Goal: Transaction & Acquisition: Purchase product/service

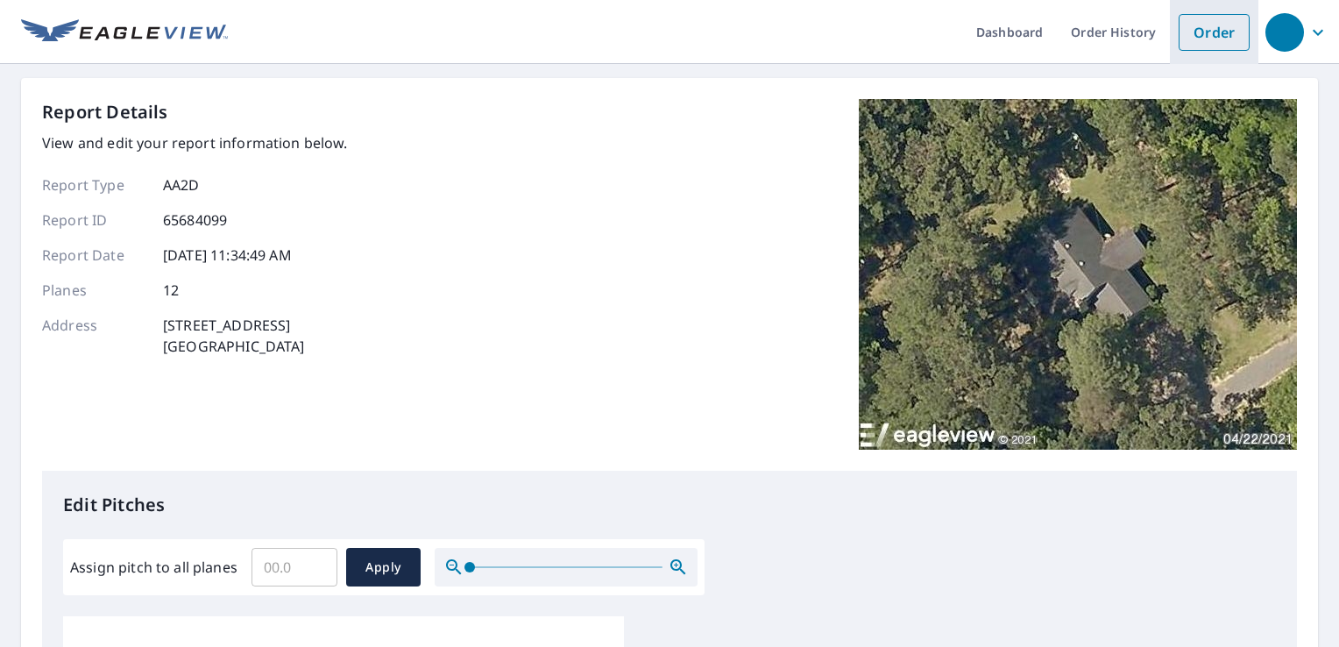
click at [1190, 25] on link "Order" at bounding box center [1214, 32] width 71 height 37
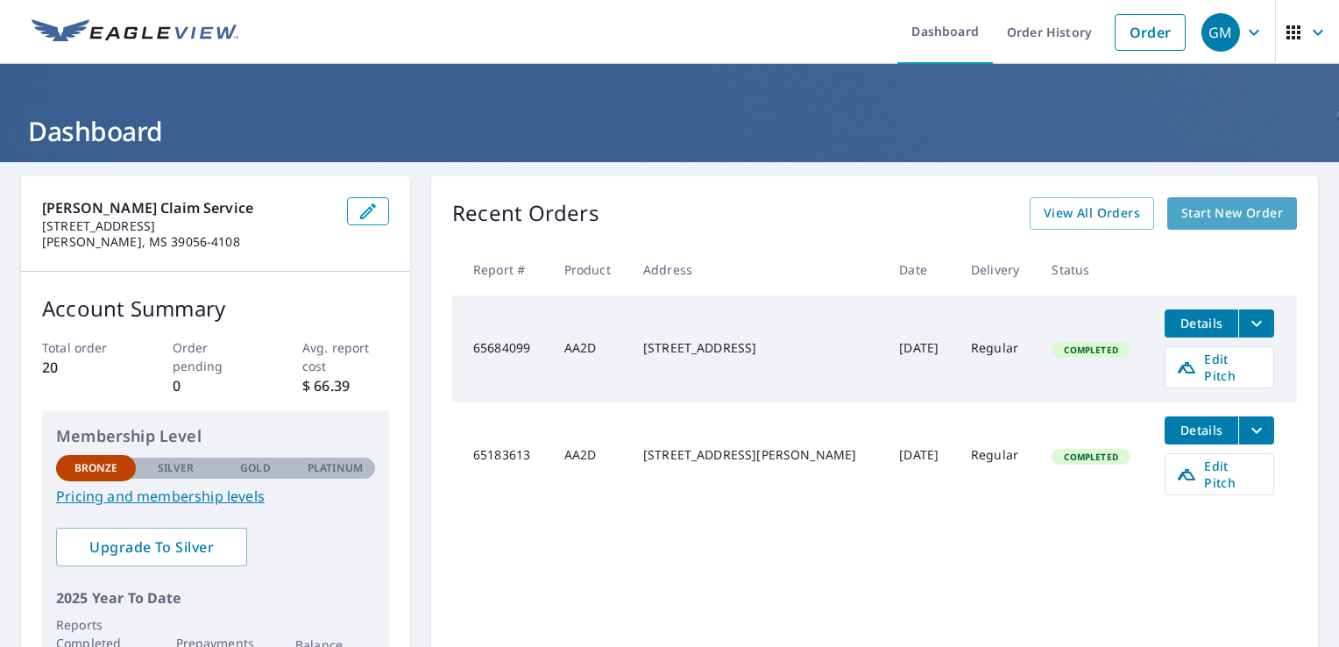
click at [1207, 209] on span "Start New Order" at bounding box center [1232, 213] width 102 height 22
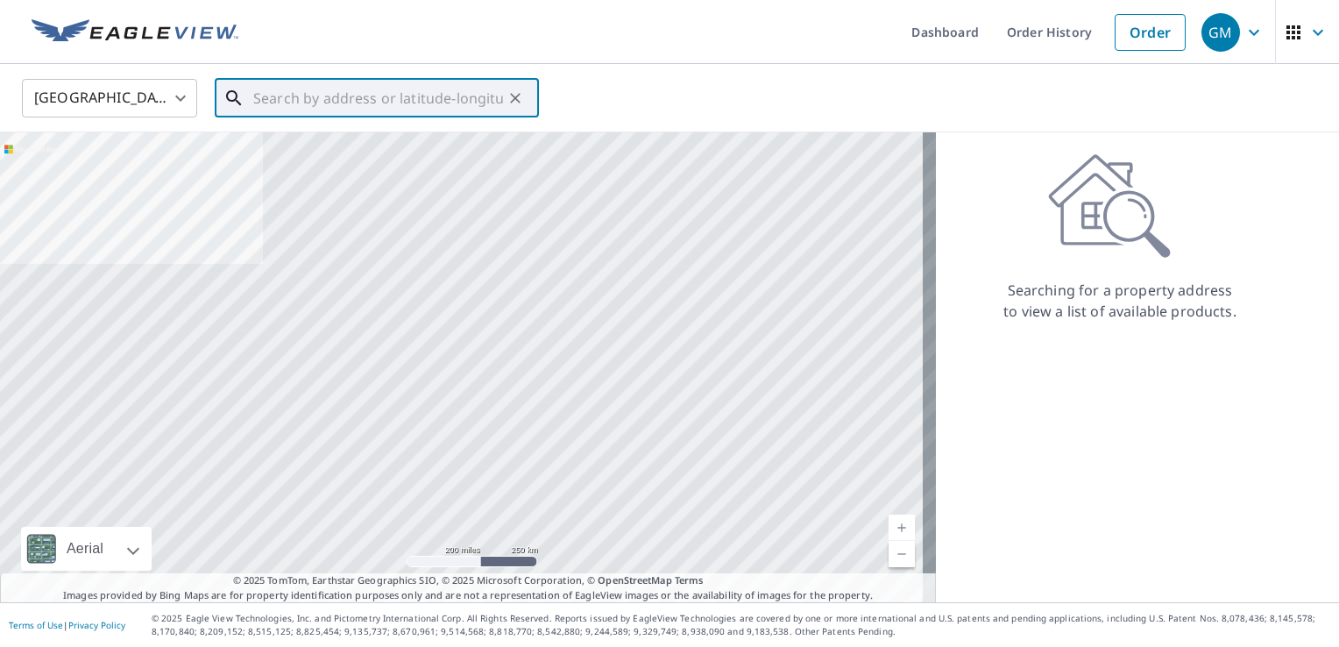
click at [260, 89] on input "text" at bounding box center [378, 98] width 250 height 49
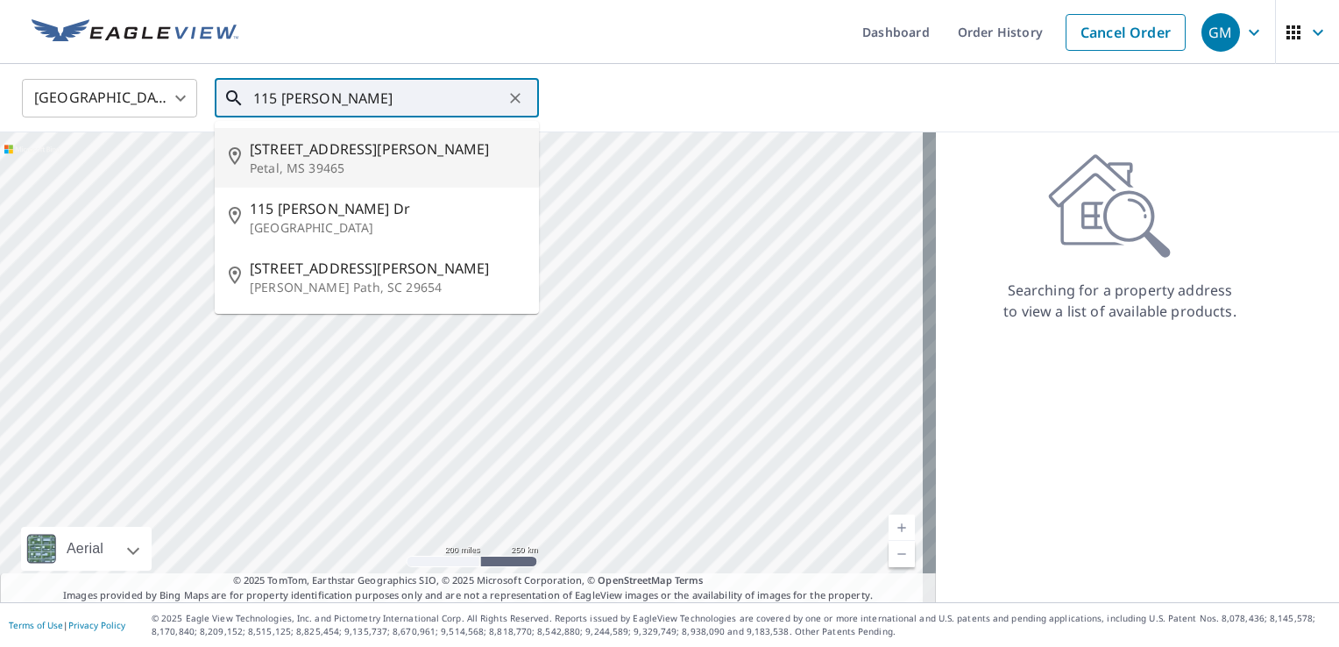
click at [330, 154] on span "[STREET_ADDRESS][PERSON_NAME]" at bounding box center [387, 148] width 275 height 21
type input "[STREET_ADDRESS][PERSON_NAME]"
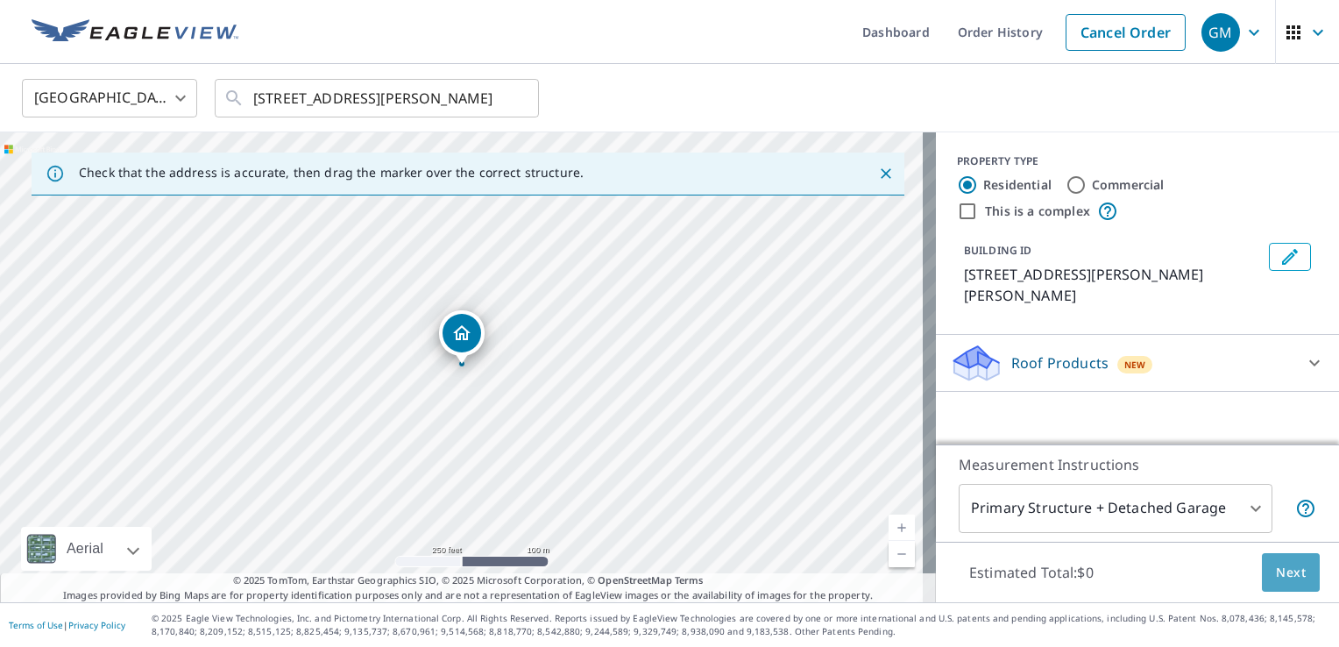
click at [1285, 572] on span "Next" at bounding box center [1291, 573] width 30 height 22
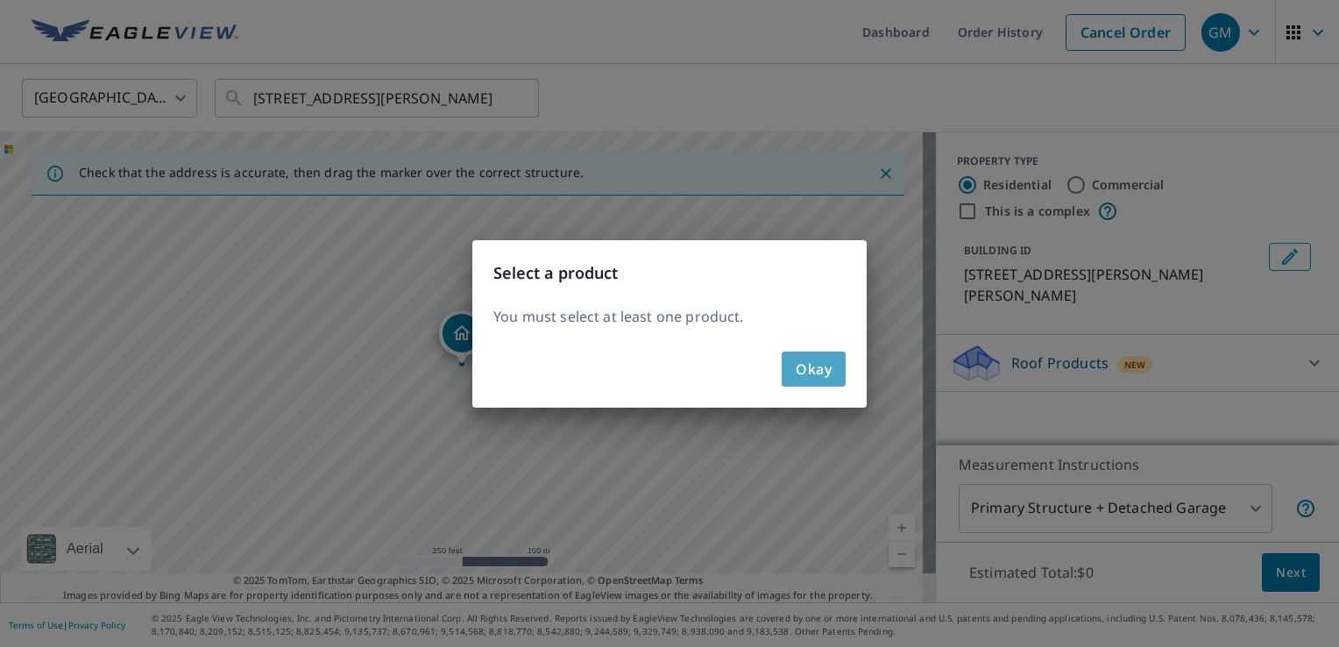
click at [798, 373] on span "Okay" at bounding box center [814, 369] width 36 height 25
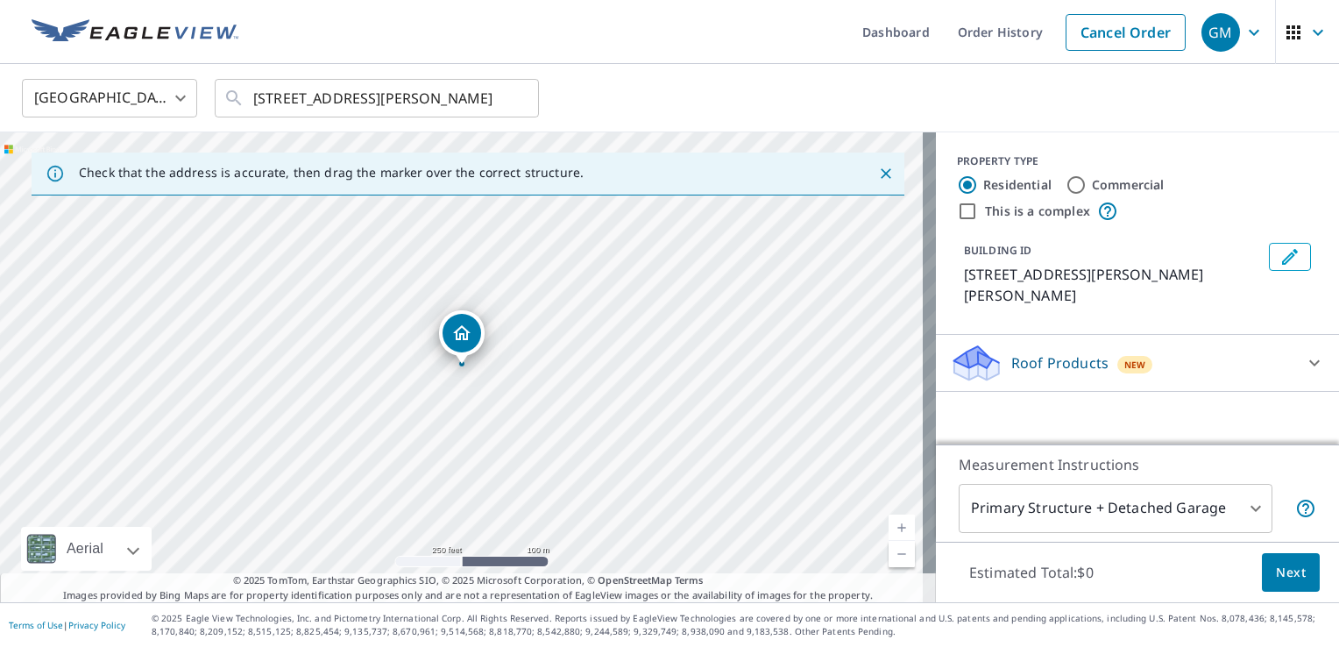
click at [1304, 352] on icon at bounding box center [1314, 362] width 21 height 21
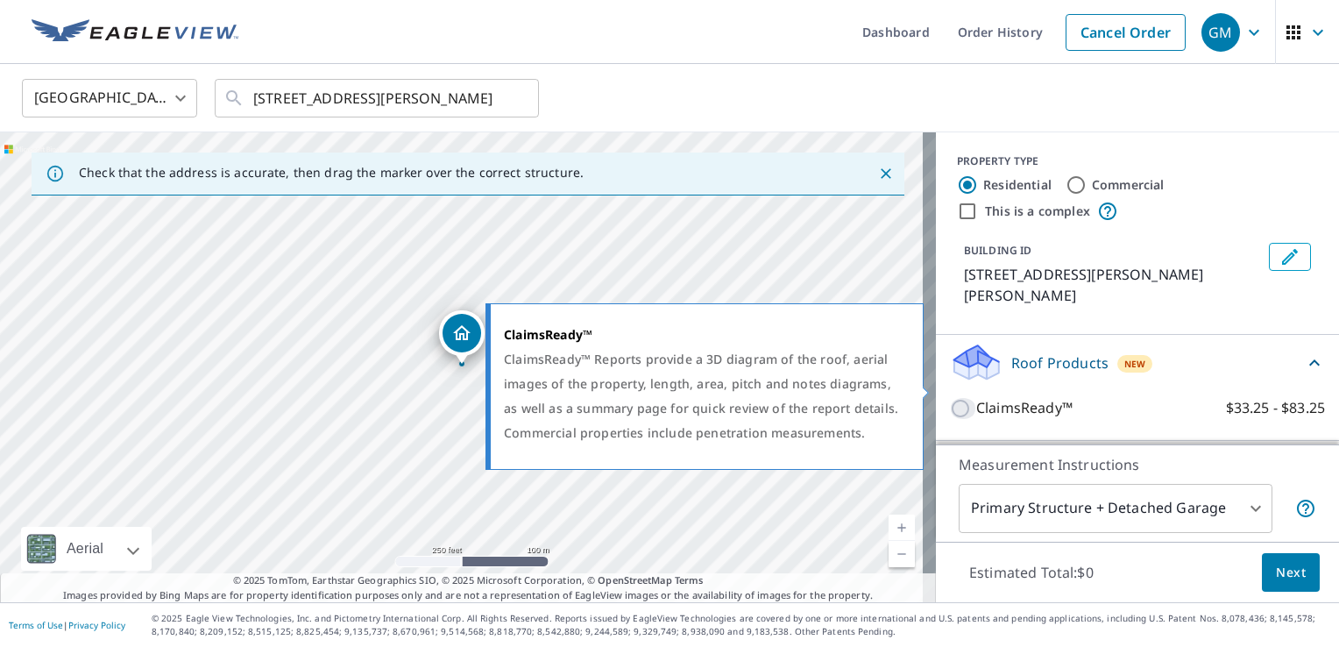
click at [950, 398] on input "ClaimsReady™ $33.25 - $83.25" at bounding box center [963, 408] width 26 height 21
checkbox input "true"
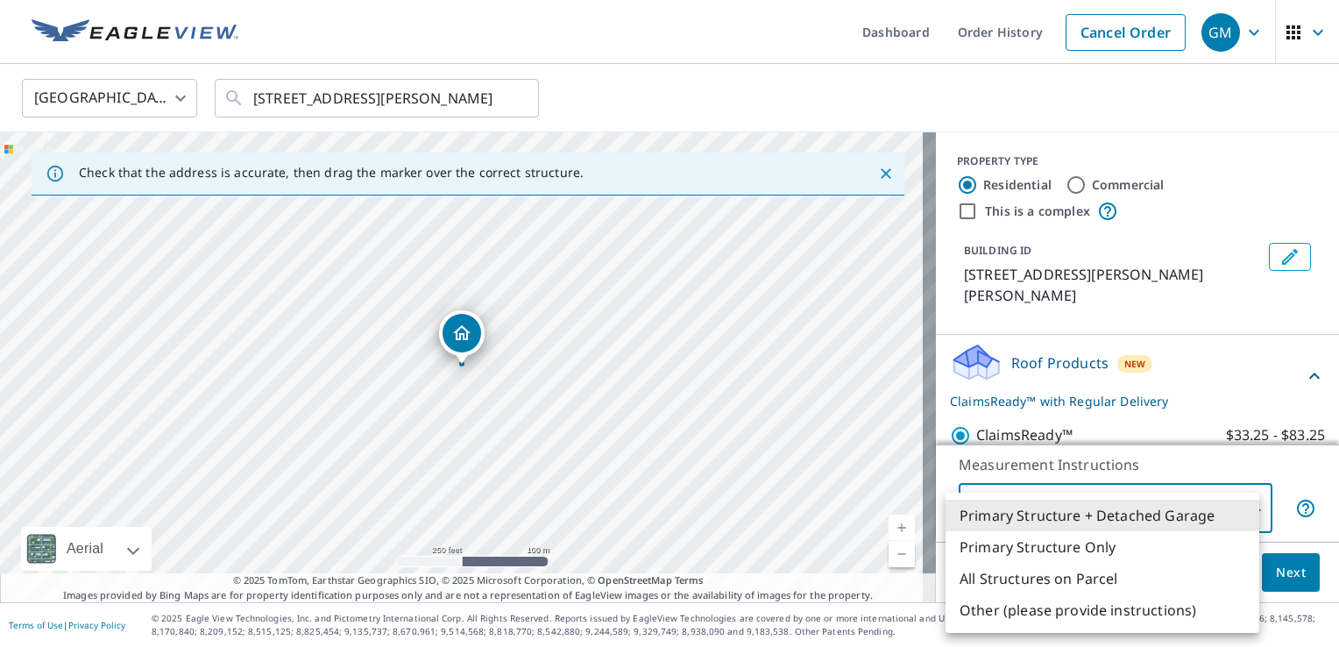
click at [1239, 509] on body "GM GM Dashboard Order History Cancel Order GM United States [GEOGRAPHIC_DATA] ​…" at bounding box center [669, 323] width 1339 height 647
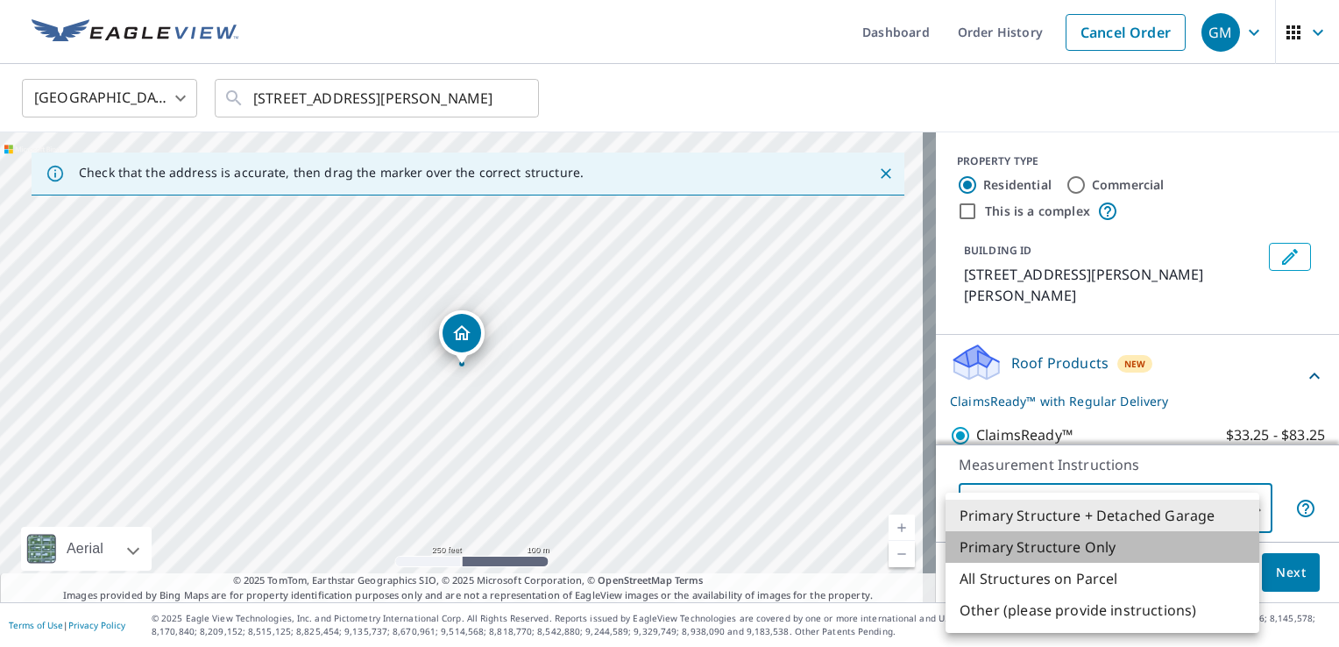
click at [1055, 548] on li "Primary Structure Only" at bounding box center [1103, 547] width 314 height 32
type input "2"
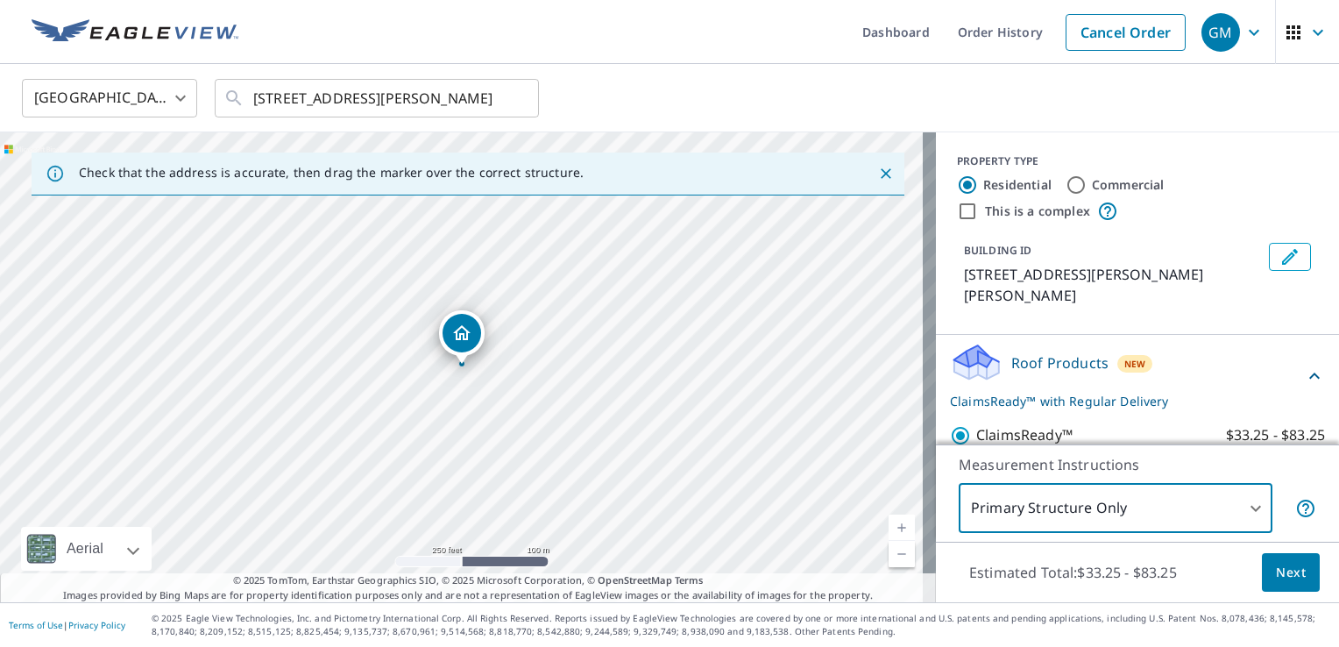
click at [1293, 580] on button "Next" at bounding box center [1291, 572] width 58 height 39
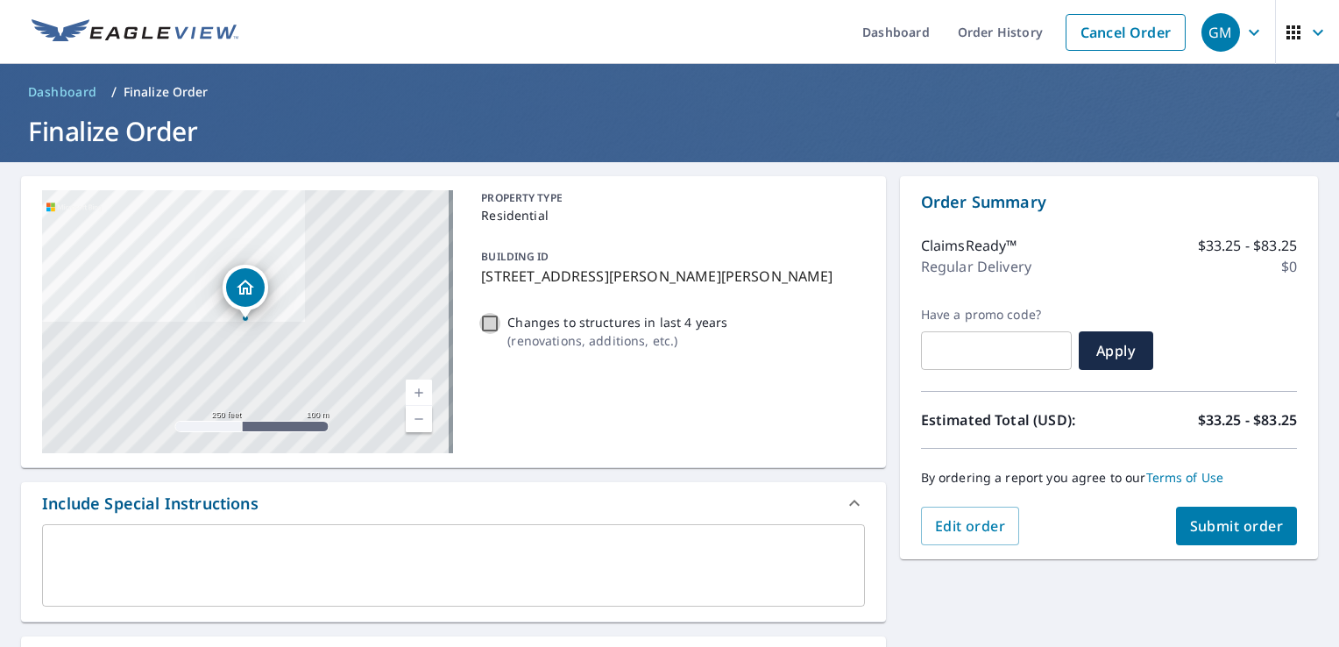
click at [484, 321] on input "Changes to structures in last 4 years ( renovations, additions, etc. )" at bounding box center [489, 323] width 21 height 21
checkbox input "true"
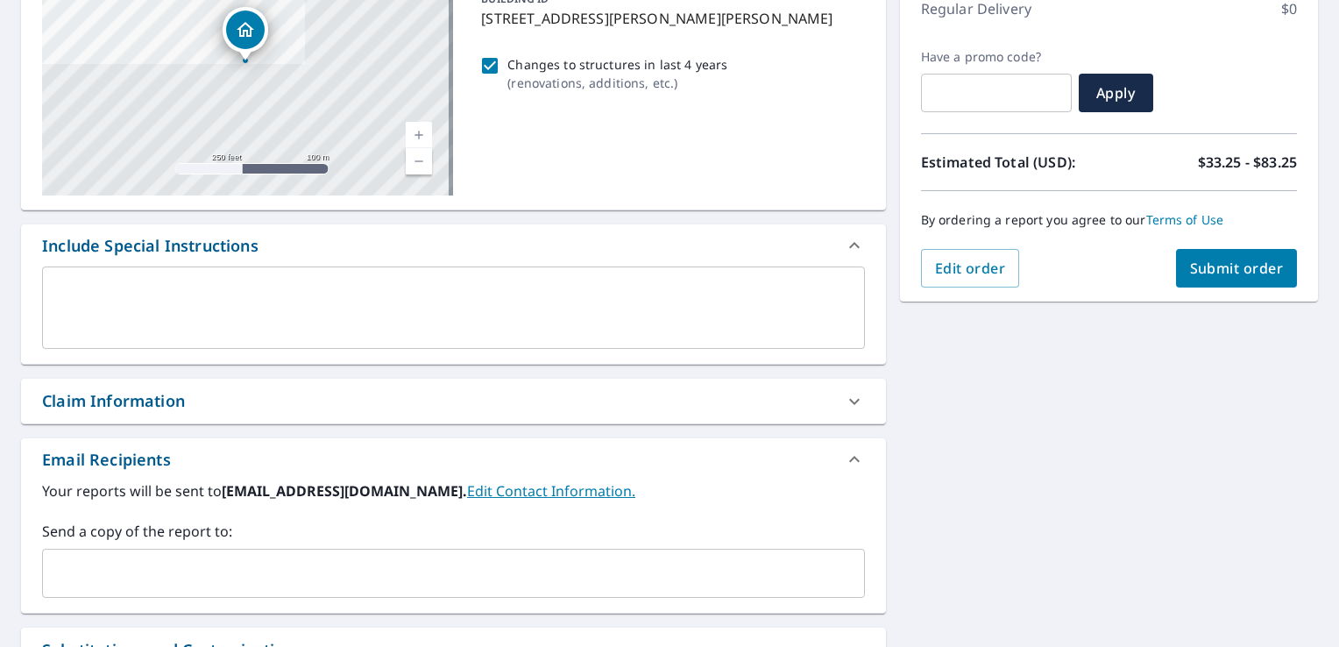
scroll to position [263, 0]
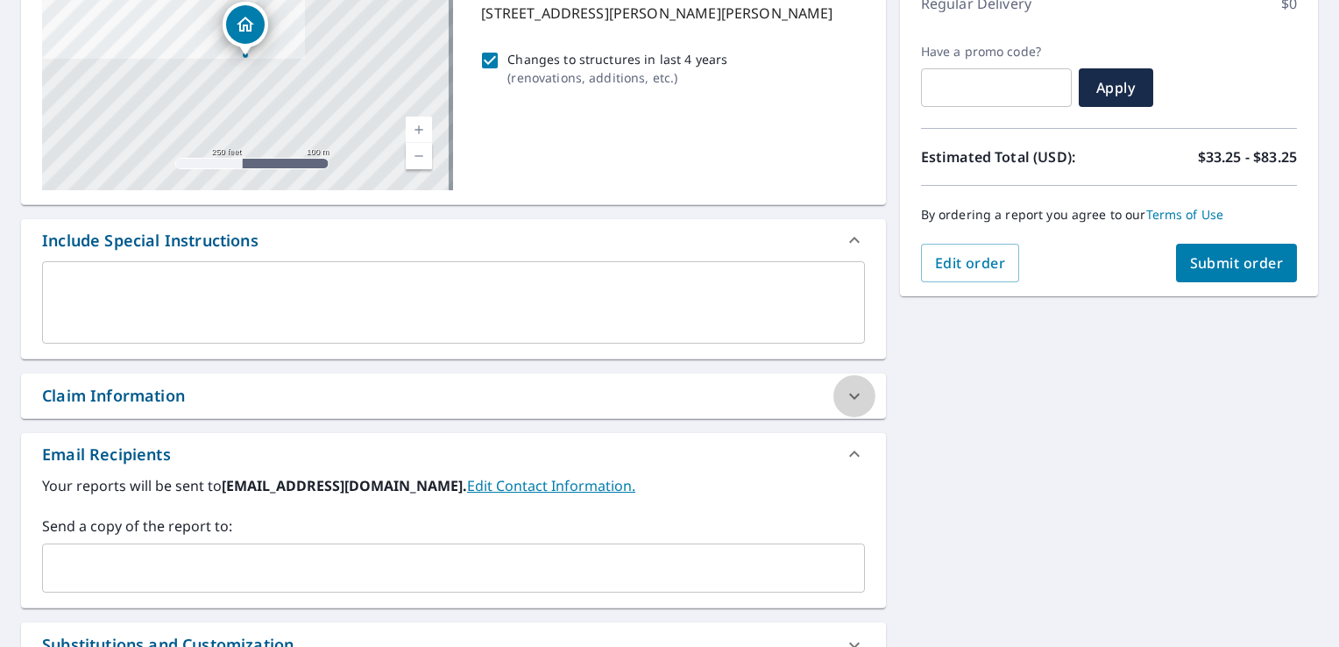
click at [845, 394] on icon at bounding box center [854, 396] width 21 height 21
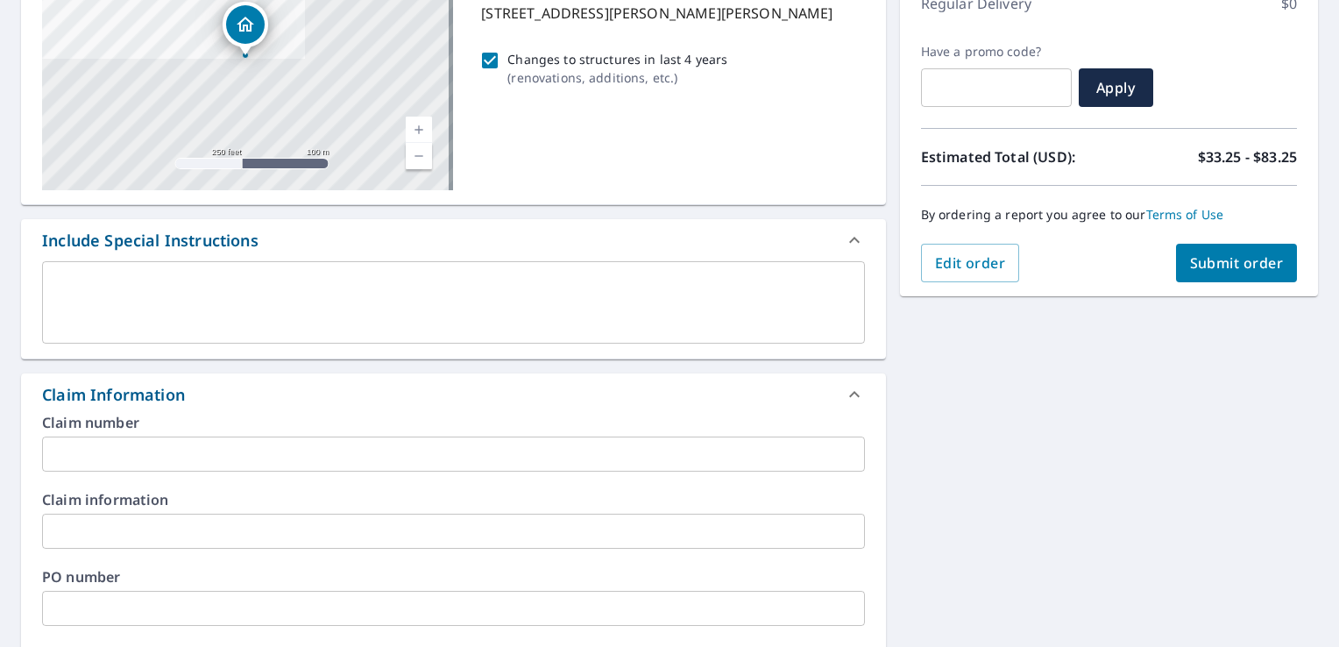
click at [86, 443] on input "text" at bounding box center [453, 453] width 823 height 35
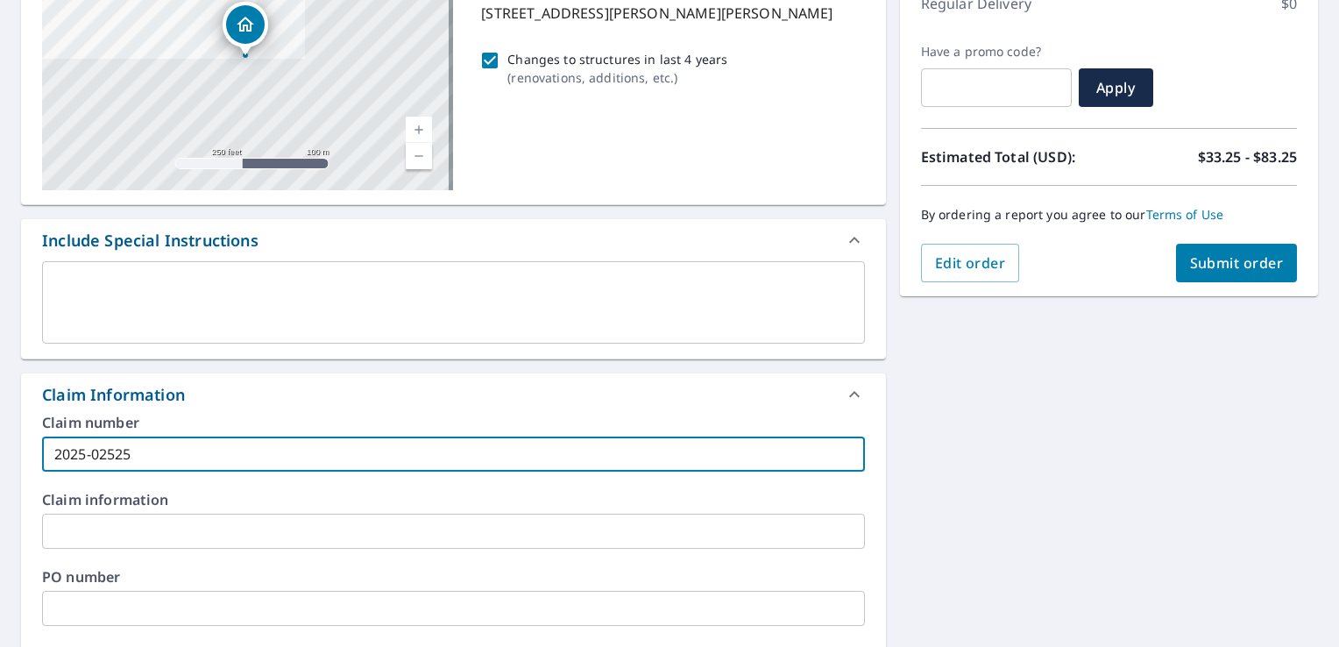
type input "2025-02525"
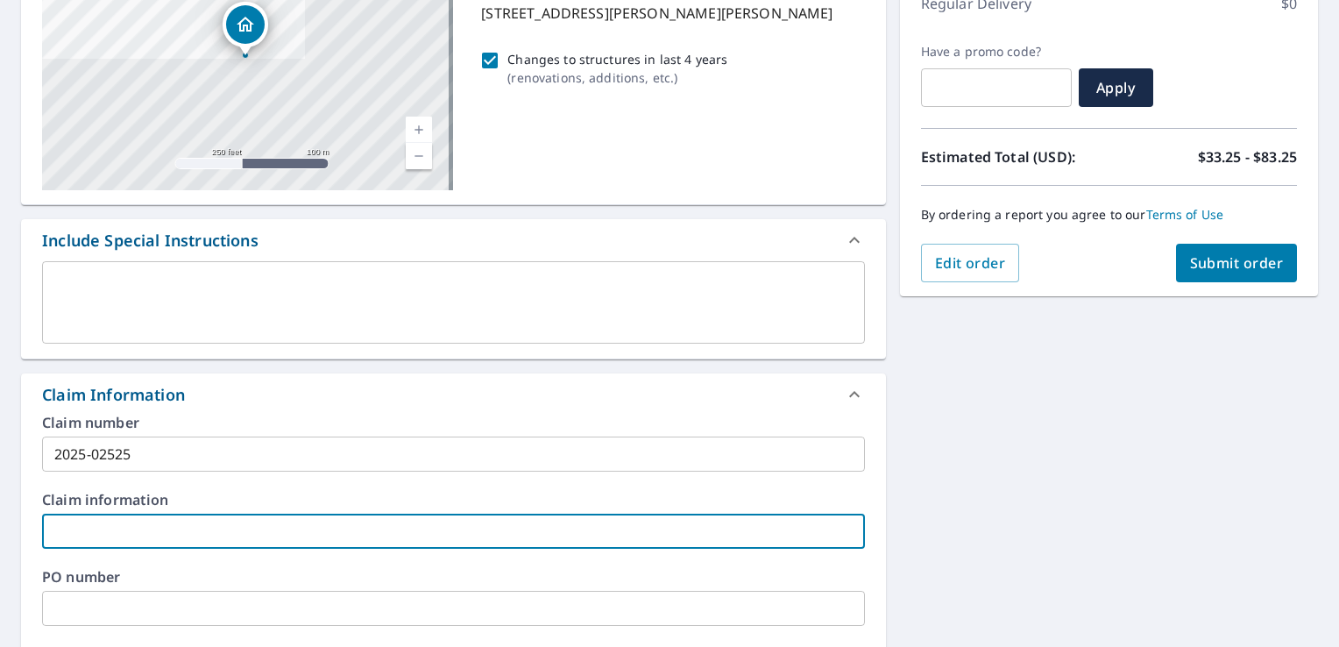
click at [223, 536] on input "text" at bounding box center [453, 530] width 823 height 35
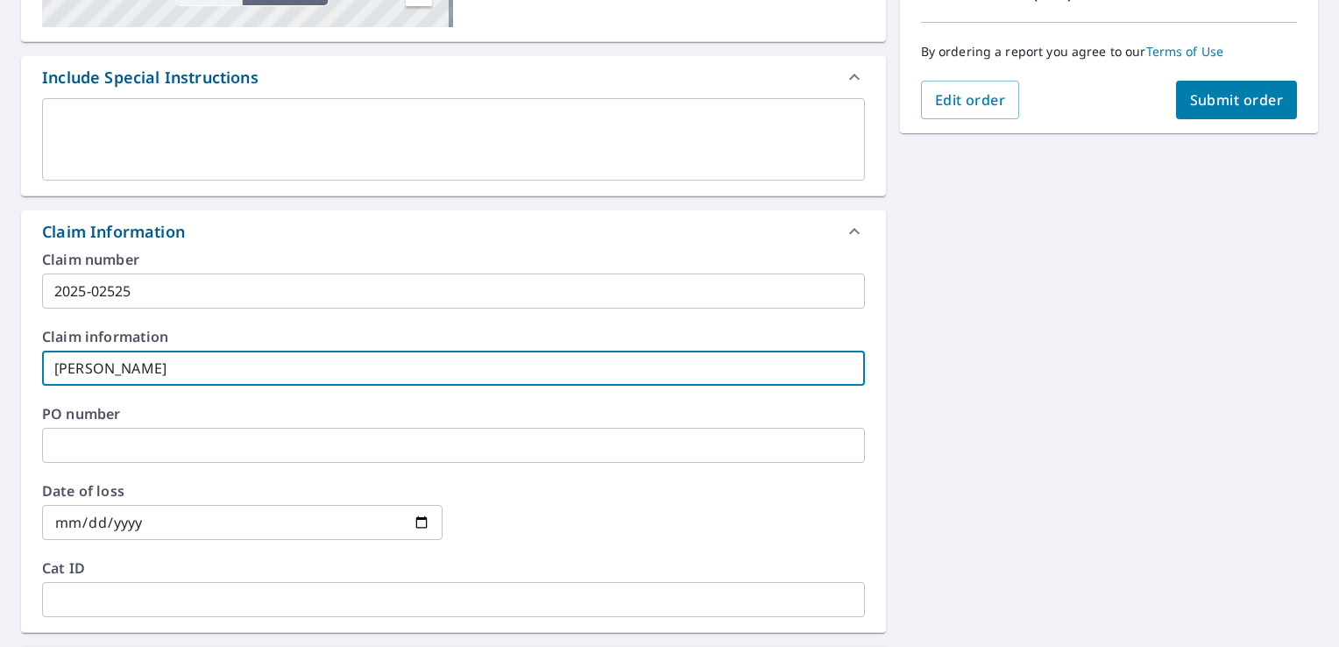
scroll to position [438, 0]
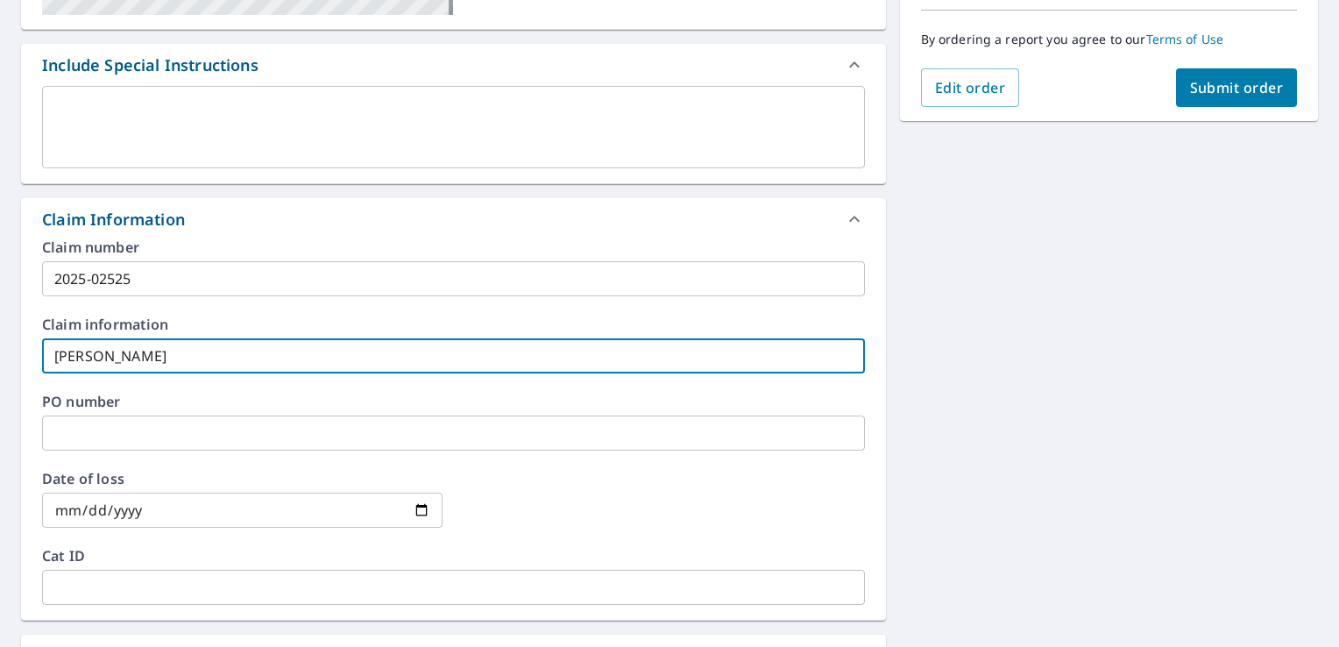
type input "[PERSON_NAME]"
click at [57, 503] on input "date" at bounding box center [242, 509] width 400 height 35
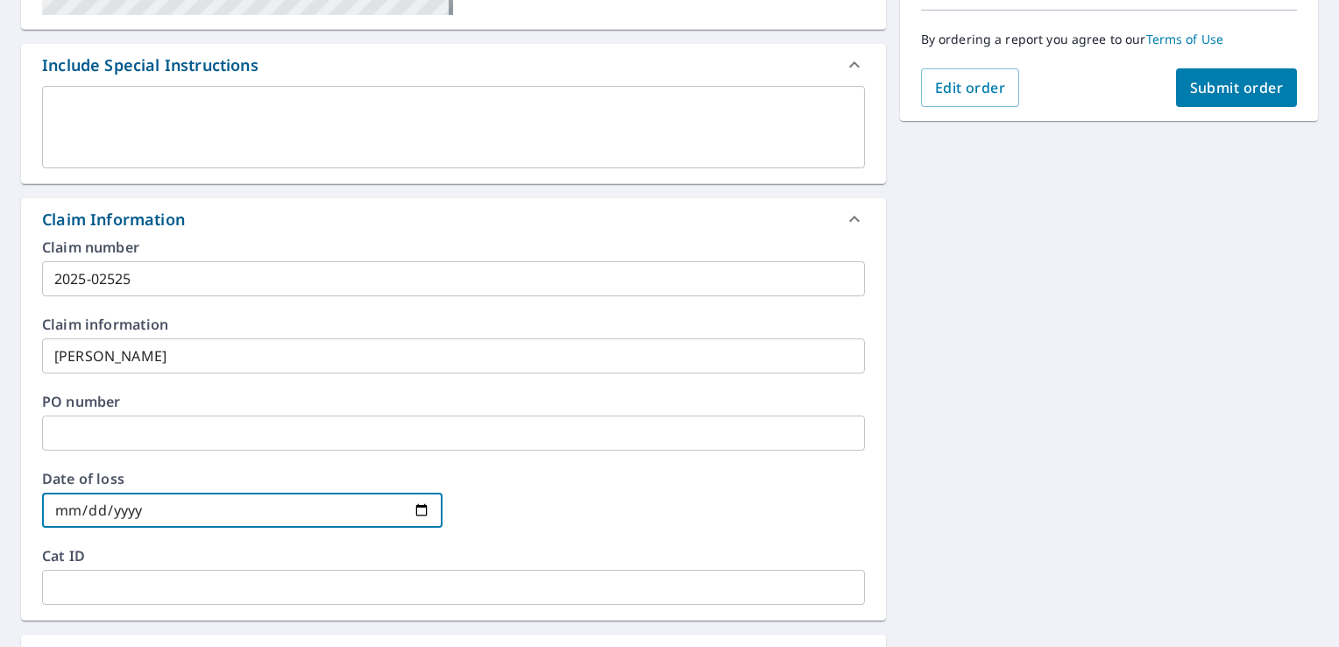
click at [64, 511] on input "date" at bounding box center [242, 509] width 400 height 35
type input "[DATE]"
drag, startPoint x: 487, startPoint y: 478, endPoint x: 493, endPoint y: 487, distance: 10.7
click at [489, 484] on div at bounding box center [664, 509] width 400 height 77
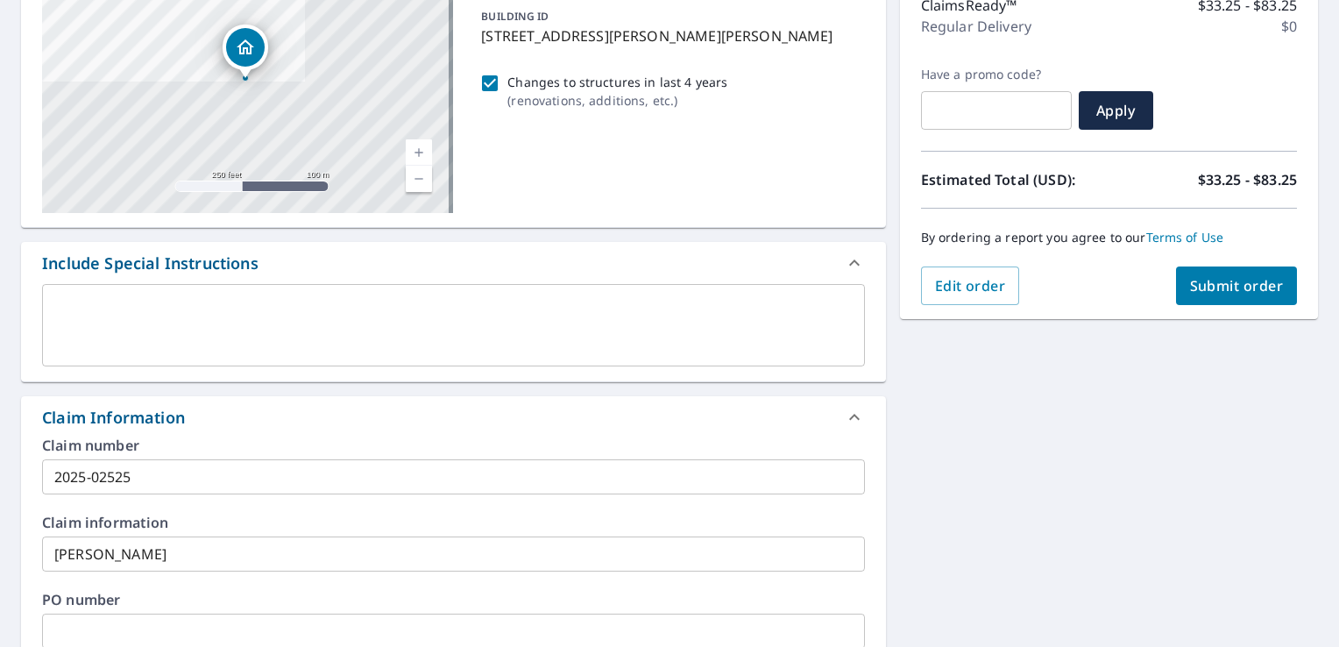
scroll to position [43, 0]
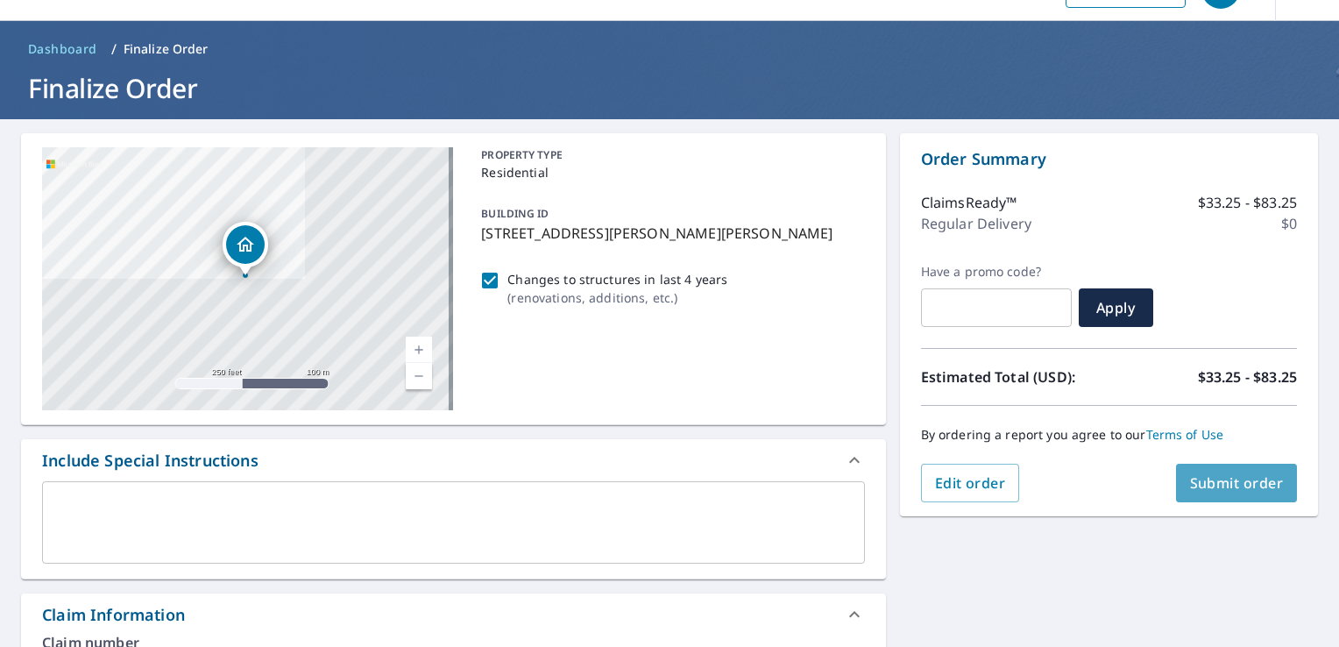
click at [1233, 484] on span "Submit order" at bounding box center [1237, 482] width 94 height 19
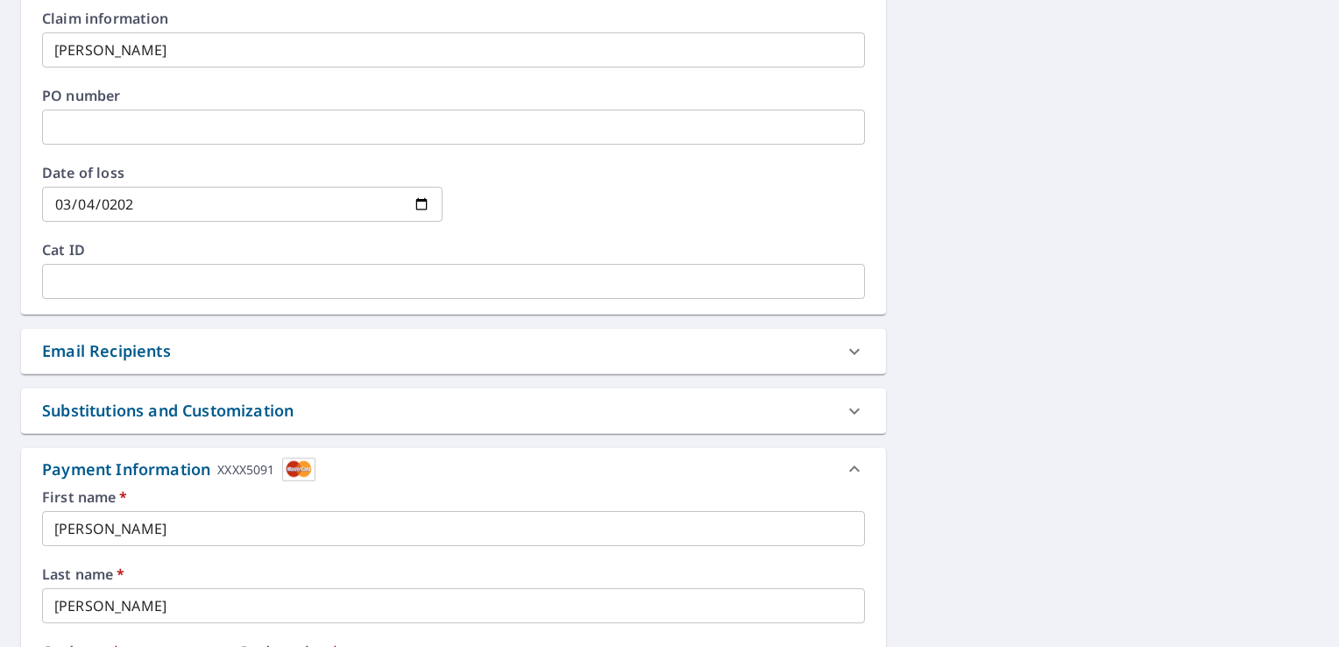
scroll to position [1094, 0]
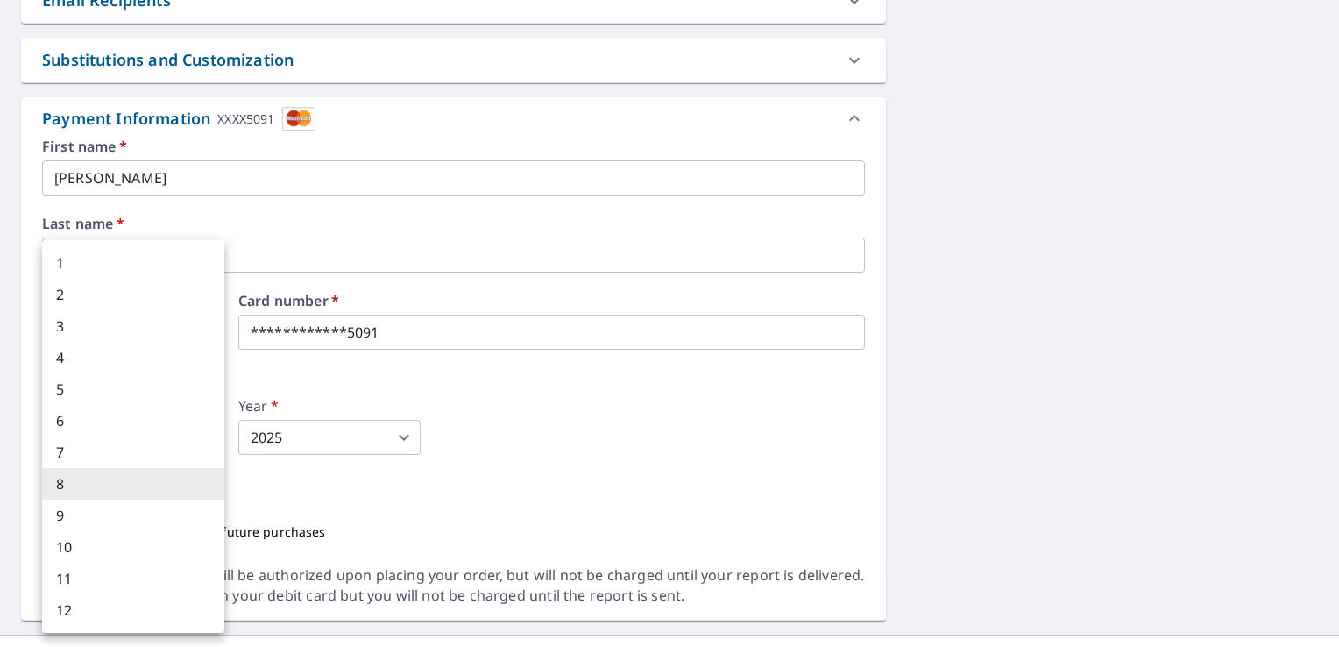
click at [211, 429] on body "GM GM Dashboard Order History Cancel Order GM Dashboard / Finalize Order Finali…" at bounding box center [669, 323] width 1339 height 647
click at [64, 290] on li "2" at bounding box center [133, 295] width 182 height 32
type input "2"
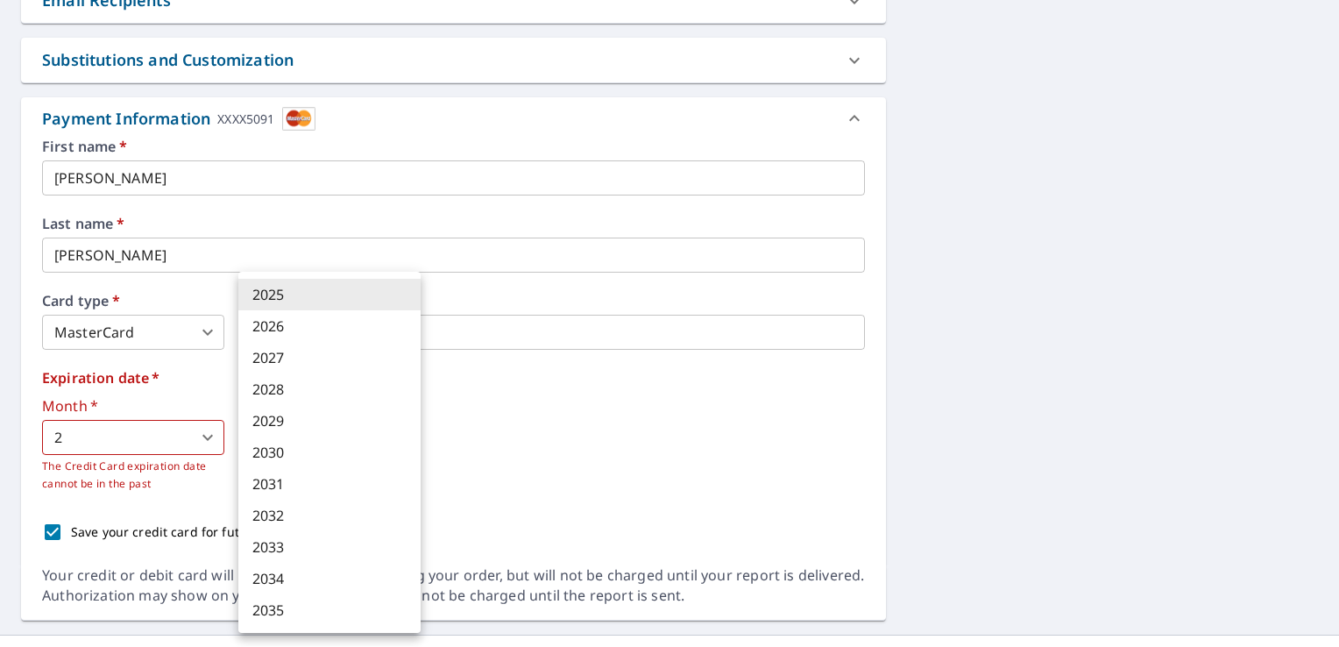
click at [402, 429] on body "GM GM Dashboard Order History Cancel Order GM Dashboard / Finalize Order Finali…" at bounding box center [669, 323] width 1339 height 647
click at [296, 451] on li "2030" at bounding box center [329, 452] width 182 height 32
type input "2030"
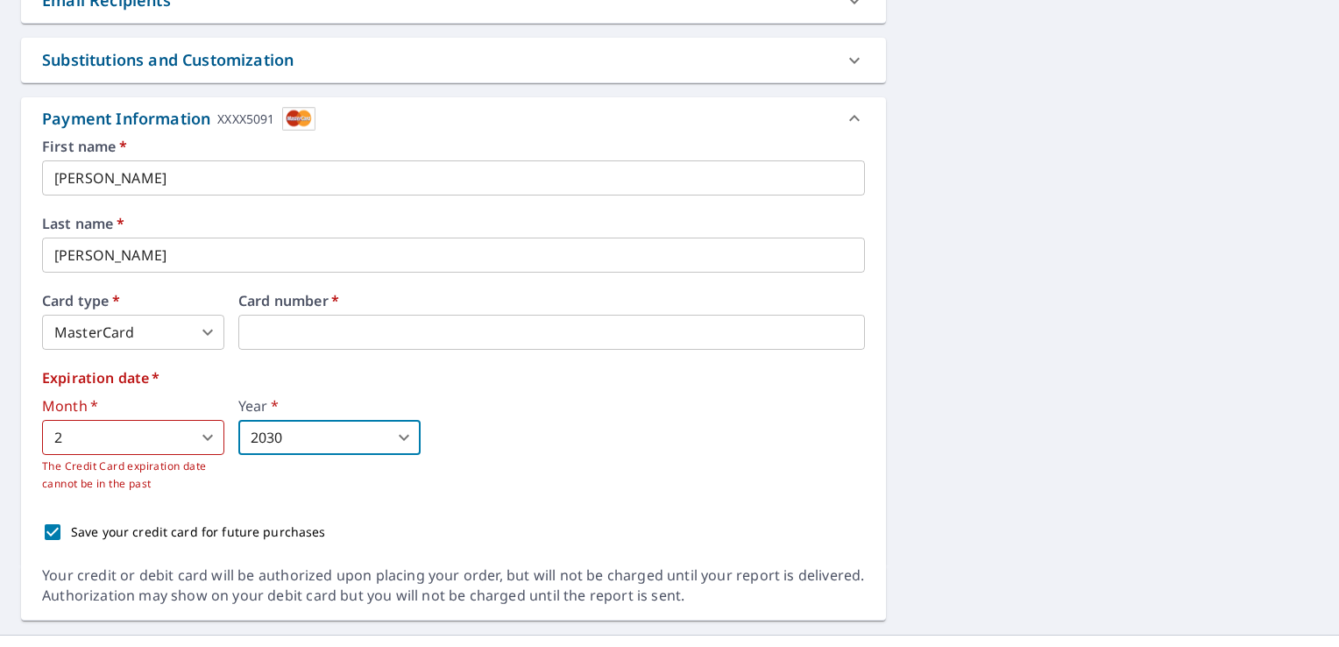
click at [535, 472] on div "Month   * 2 2 ​ The Credit Card expiration date cannot be in the past Year   * …" at bounding box center [453, 446] width 823 height 94
click at [789, 393] on div "Expiration date   * Month   * 2 2 ​ The Credit Card expiration date cannot be i…" at bounding box center [453, 432] width 823 height 122
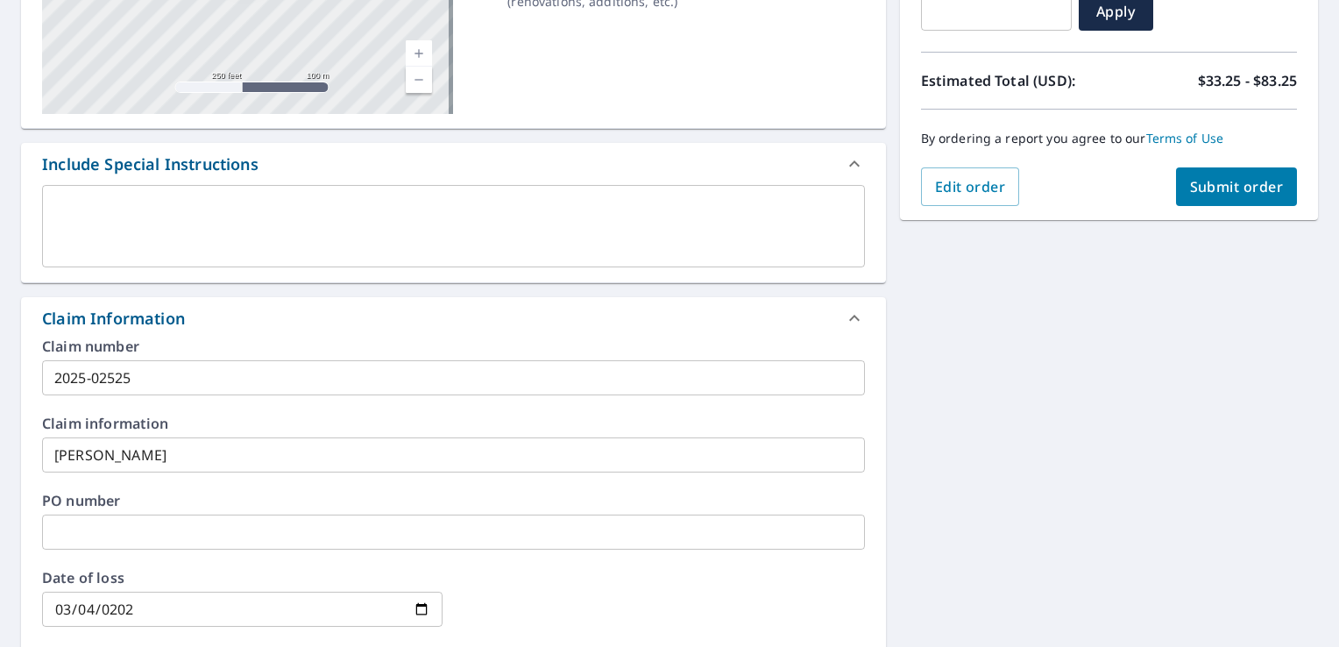
scroll to position [336, 0]
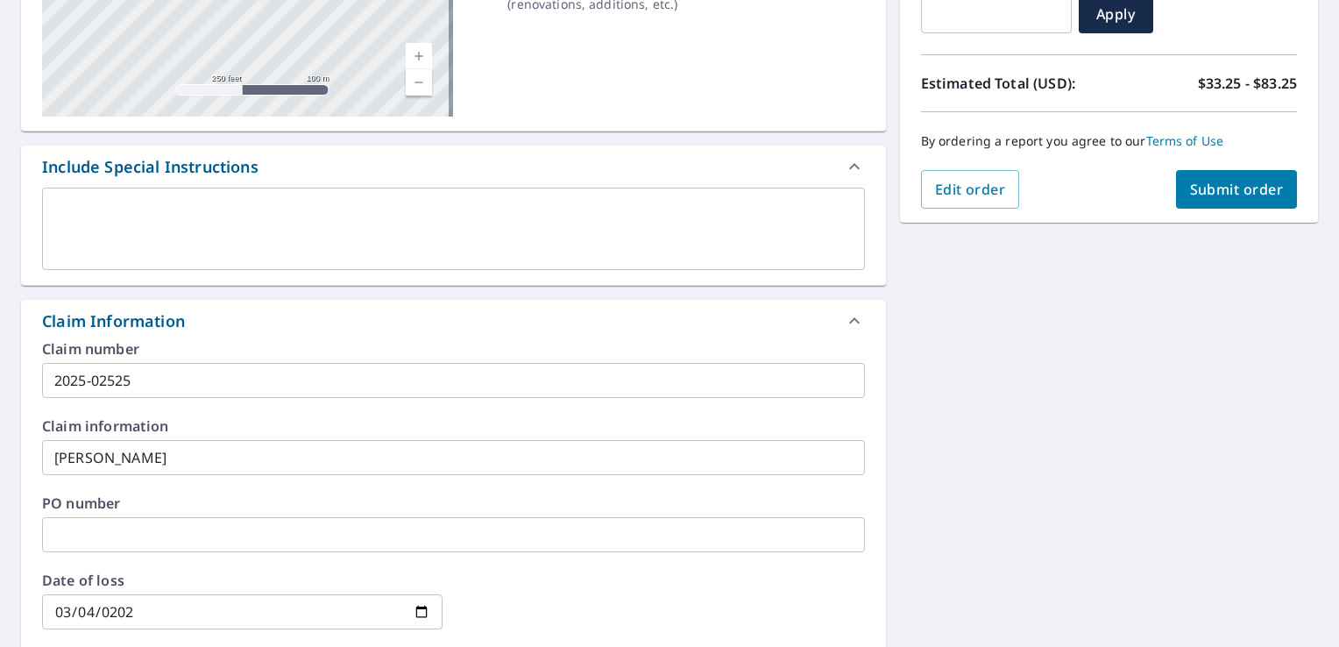
click at [1223, 191] on span "Submit order" at bounding box center [1237, 189] width 94 height 19
